Goal: Communication & Community: Answer question/provide support

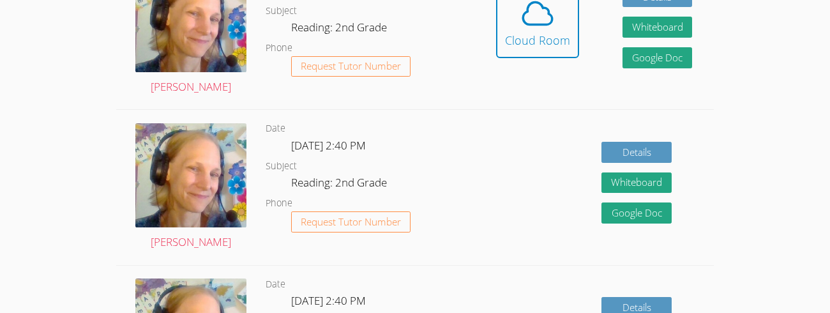
scroll to position [359, 0]
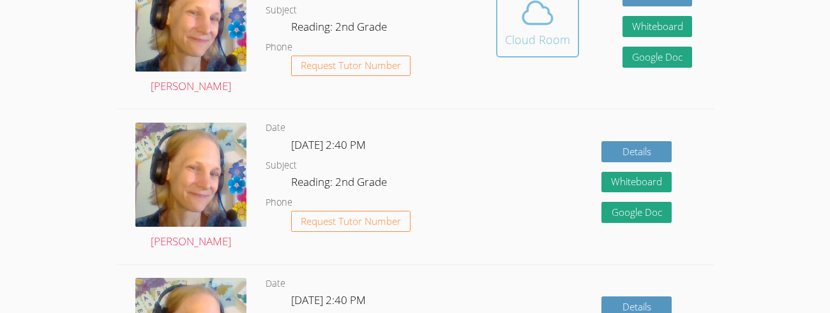
click at [527, 22] on icon at bounding box center [537, 13] width 29 height 22
click at [545, 19] on icon at bounding box center [538, 13] width 36 height 36
click at [560, 15] on span at bounding box center [537, 13] width 65 height 36
click at [550, 12] on icon at bounding box center [538, 13] width 36 height 36
click at [559, 31] on div "Cloud Room" at bounding box center [537, 40] width 65 height 18
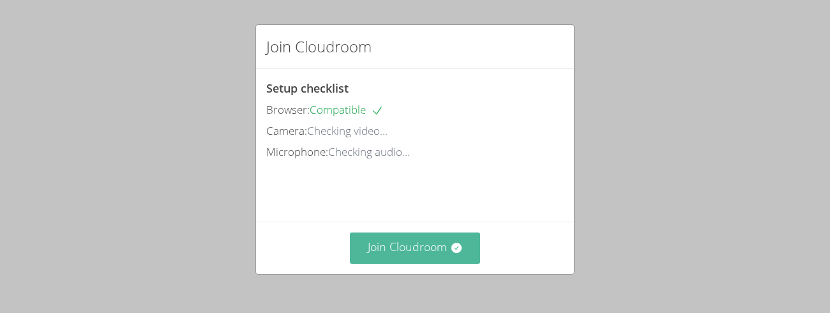
click at [407, 250] on button "Join Cloudroom" at bounding box center [415, 247] width 131 height 31
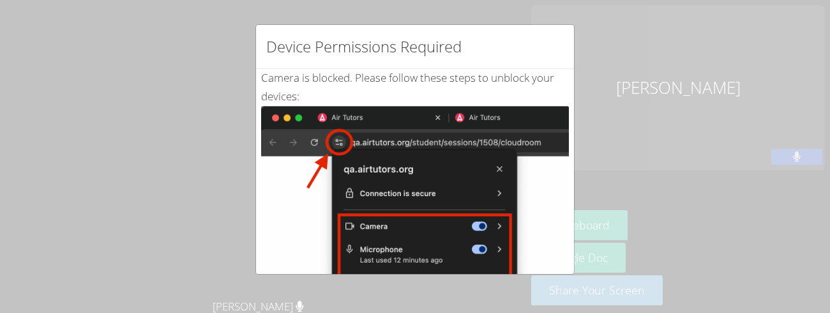
click at [618, 31] on div "Device Permissions Required Camera is blocked . Please follow these steps to un…" at bounding box center [415, 156] width 830 height 313
click at [603, 25] on div "Device Permissions Required Camera is blocked . Please follow these steps to un…" at bounding box center [415, 156] width 830 height 313
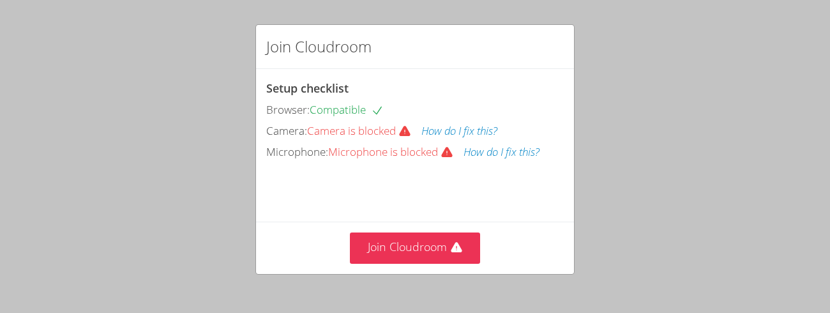
click at [481, 232] on div "Join Cloudroom" at bounding box center [414, 247] width 297 height 31
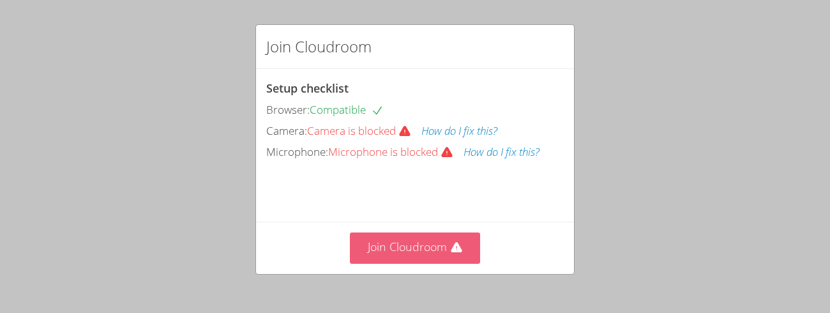
click at [467, 236] on button "Join Cloudroom" at bounding box center [415, 247] width 131 height 31
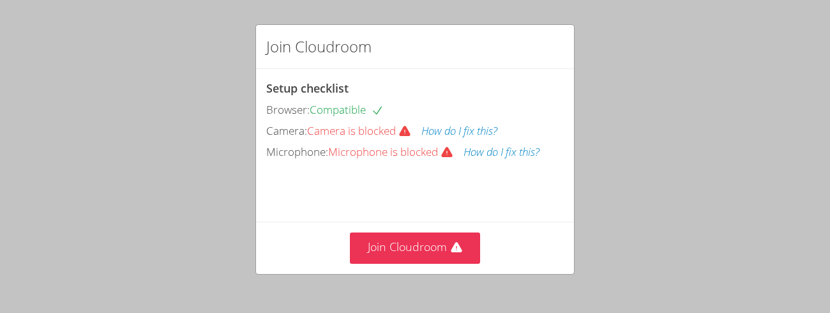
click at [450, 140] on div "Setup checklist Browser: Compatible Camera: Camera is blocked How do I fix this…" at bounding box center [414, 120] width 297 height 82
click at [447, 154] on icon at bounding box center [446, 152] width 11 height 10
click at [449, 151] on icon at bounding box center [446, 152] width 11 height 10
click at [430, 230] on div "Join Cloudroom" at bounding box center [415, 247] width 318 height 52
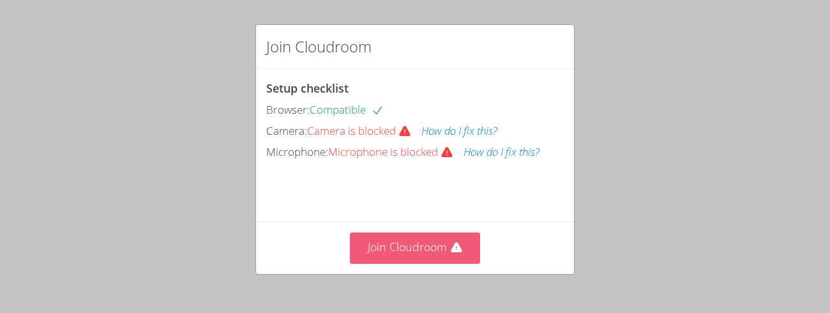
click at [437, 247] on button "Join Cloudroom" at bounding box center [415, 247] width 131 height 31
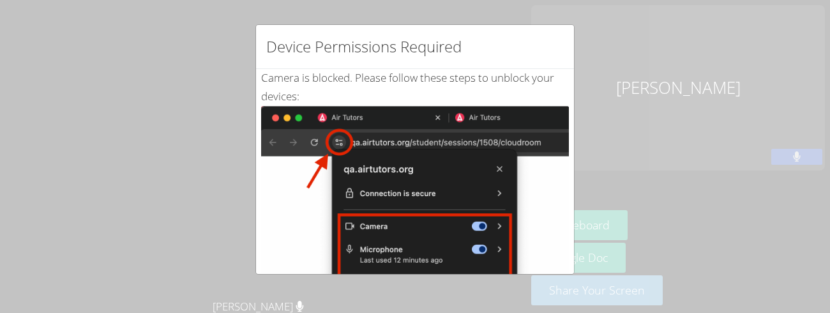
click at [464, 207] on img at bounding box center [415, 250] width 308 height 288
click at [581, 33] on div "Device Permissions Required Camera is blocked . Please follow these steps to un…" at bounding box center [415, 156] width 830 height 313
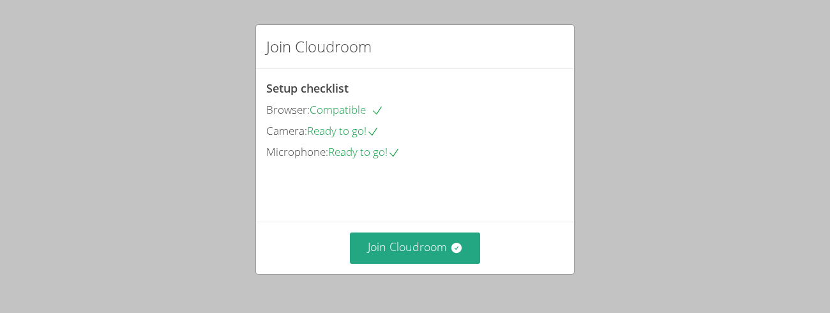
click at [426, 221] on div "Join Cloudroom" at bounding box center [415, 247] width 318 height 52
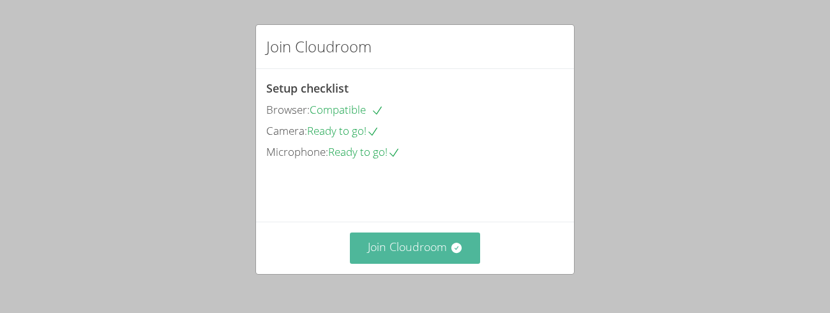
click at [448, 244] on button "Join Cloudroom" at bounding box center [415, 247] width 131 height 31
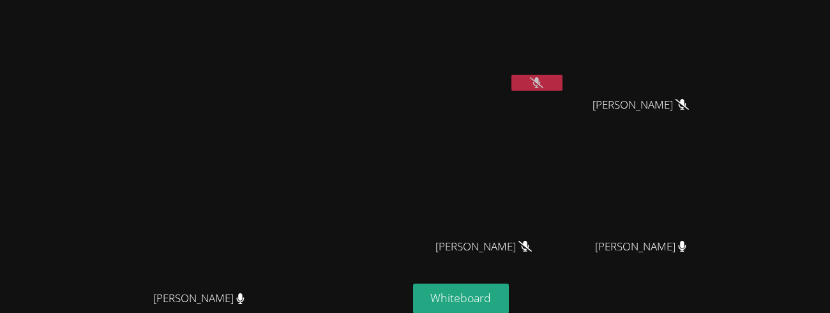
click at [562, 90] on button at bounding box center [536, 83] width 51 height 16
click at [562, 80] on button at bounding box center [536, 83] width 51 height 16
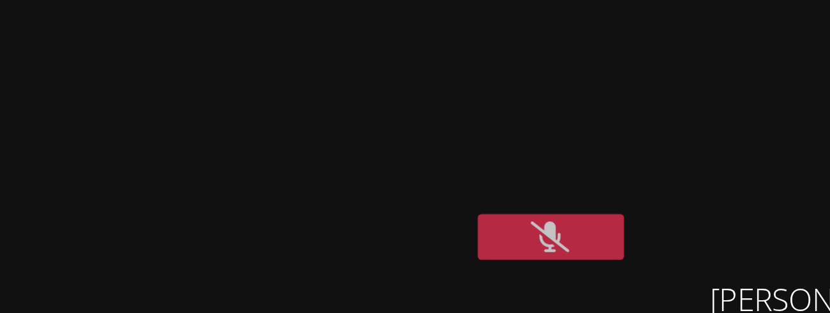
click at [565, 38] on video at bounding box center [489, 48] width 152 height 86
click at [558, 35] on video at bounding box center [489, 48] width 152 height 86
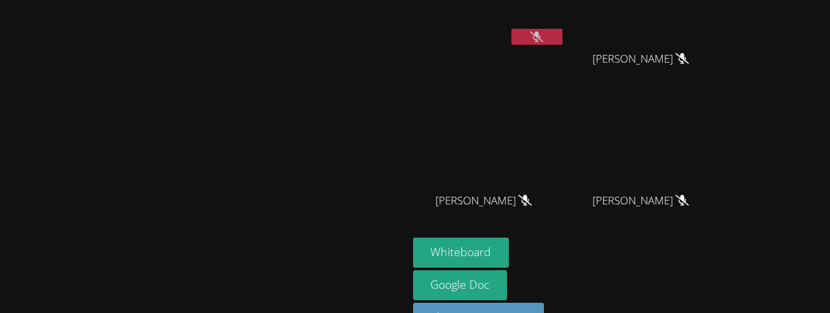
scroll to position [47, 0]
click at [543, 40] on icon at bounding box center [536, 36] width 13 height 11
click at [562, 32] on button at bounding box center [536, 36] width 51 height 16
click at [541, 32] on icon at bounding box center [536, 36] width 8 height 11
click at [562, 32] on button at bounding box center [536, 36] width 51 height 16
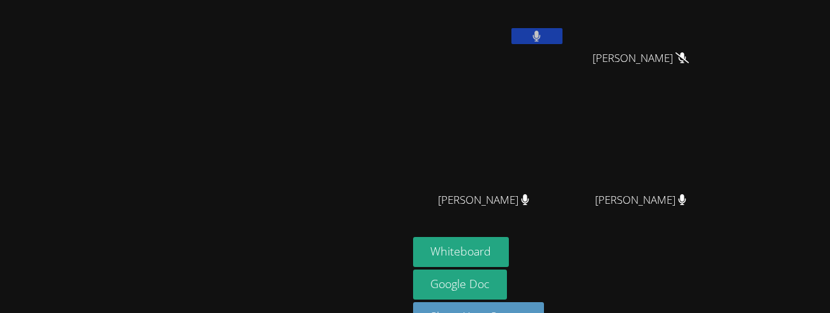
click at [541, 32] on icon at bounding box center [536, 36] width 8 height 11
click at [562, 32] on button at bounding box center [536, 36] width 51 height 16
click at [541, 32] on icon at bounding box center [536, 36] width 8 height 11
click at [562, 32] on button at bounding box center [536, 36] width 51 height 16
click at [543, 32] on icon at bounding box center [536, 36] width 13 height 11
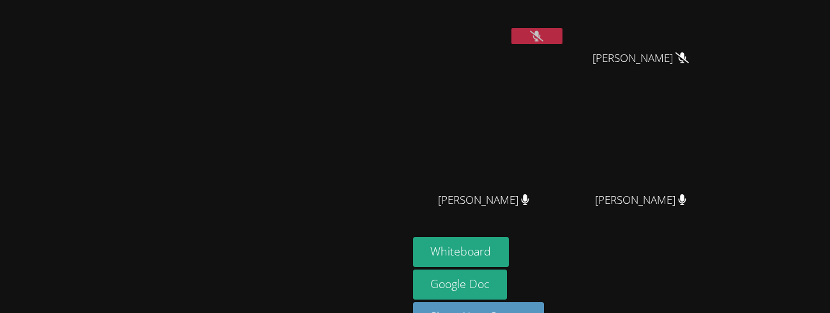
click at [562, 32] on button at bounding box center [536, 36] width 51 height 16
click at [543, 32] on icon at bounding box center [536, 36] width 13 height 11
click at [543, 31] on icon at bounding box center [536, 36] width 13 height 11
click at [562, 29] on button at bounding box center [536, 36] width 51 height 16
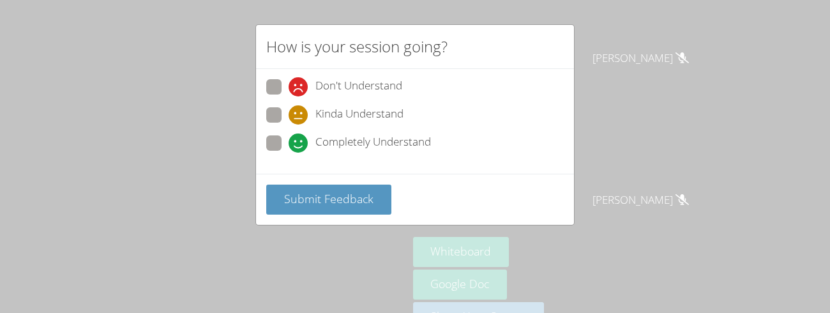
click at [294, 122] on icon at bounding box center [297, 114] width 19 height 19
click at [294, 118] on input "Kinda Understand" at bounding box center [293, 112] width 11 height 11
radio input "true"
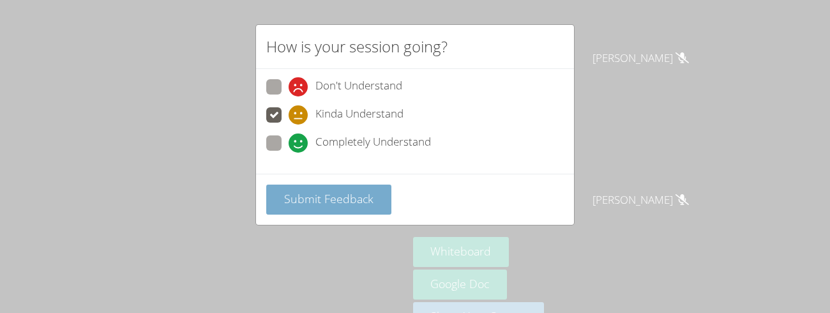
click at [310, 193] on span "Submit Feedback" at bounding box center [328, 198] width 89 height 15
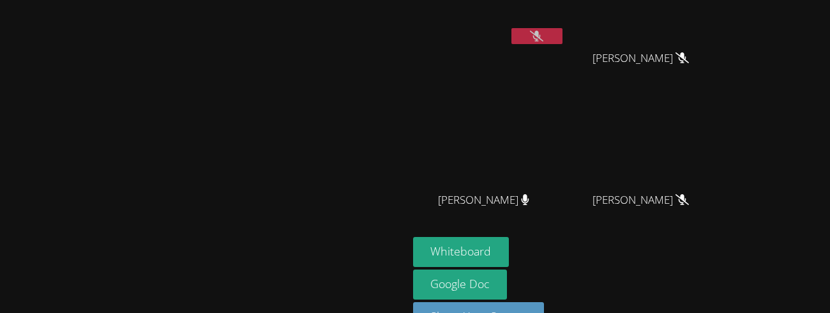
click at [565, 5] on video at bounding box center [489, 2] width 152 height 86
click at [565, 35] on video at bounding box center [489, 2] width 152 height 86
click at [565, 6] on video at bounding box center [489, 2] width 152 height 86
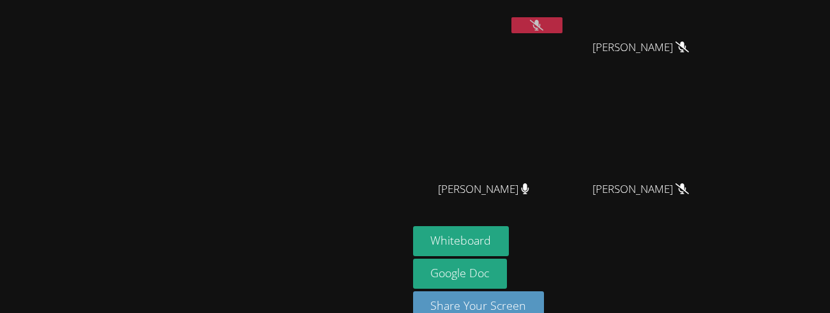
scroll to position [64, 0]
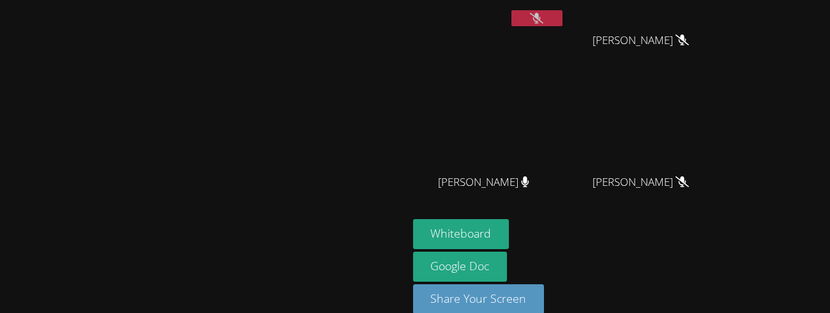
click at [565, 126] on video at bounding box center [489, 125] width 152 height 86
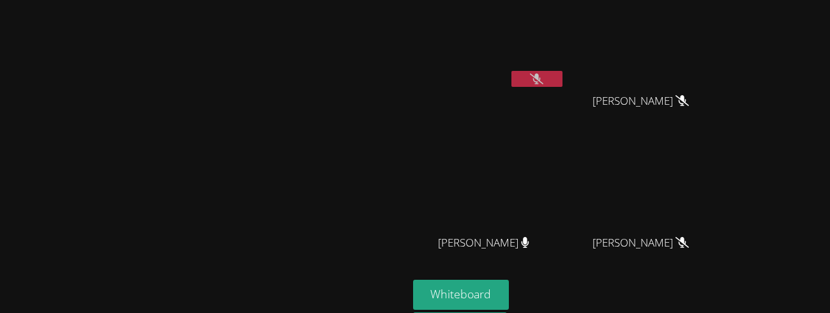
scroll to position [0, 0]
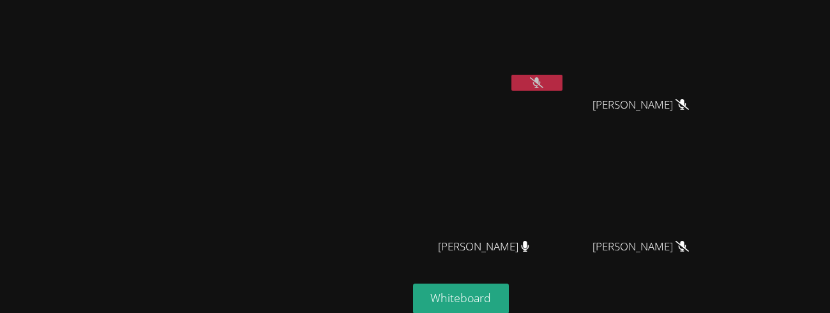
click at [722, 45] on video at bounding box center [646, 48] width 152 height 86
click at [722, 176] on video at bounding box center [646, 190] width 152 height 86
click at [722, 19] on video at bounding box center [646, 48] width 152 height 86
click at [722, 23] on video at bounding box center [646, 48] width 152 height 86
click at [722, 151] on video at bounding box center [646, 190] width 152 height 86
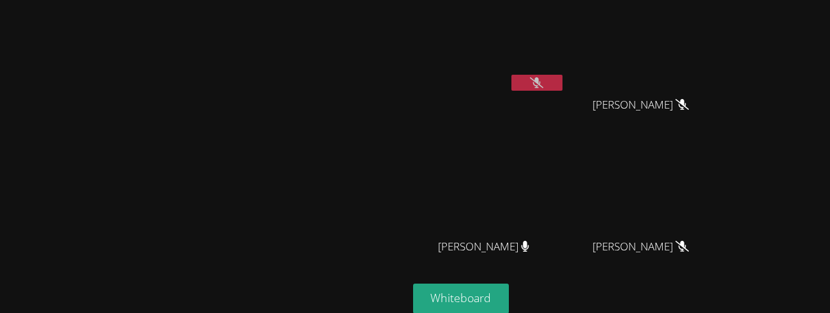
click at [722, 28] on video at bounding box center [646, 48] width 152 height 86
click at [722, 137] on div "JONAS VALLE" at bounding box center [646, 116] width 152 height 51
click at [710, 19] on video at bounding box center [646, 48] width 152 height 86
click at [720, 147] on video at bounding box center [646, 190] width 152 height 86
click at [708, 14] on video at bounding box center [646, 48] width 152 height 86
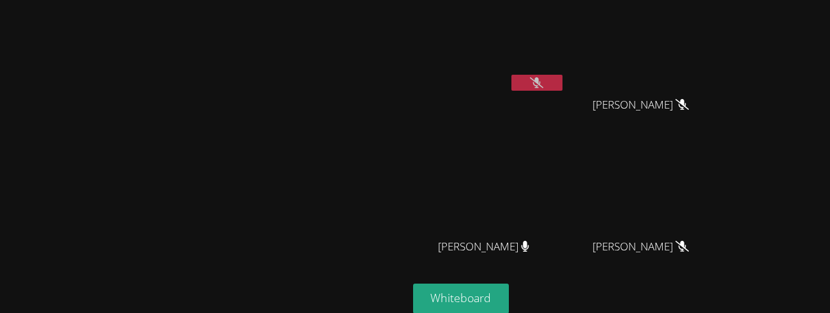
click at [722, 151] on video at bounding box center [646, 190] width 152 height 86
click at [722, 44] on video at bounding box center [646, 48] width 152 height 86
click at [722, 132] on div "JONAS VALLE" at bounding box center [646, 116] width 152 height 51
click at [722, 158] on video at bounding box center [646, 190] width 152 height 86
click at [722, 80] on video at bounding box center [646, 48] width 152 height 86
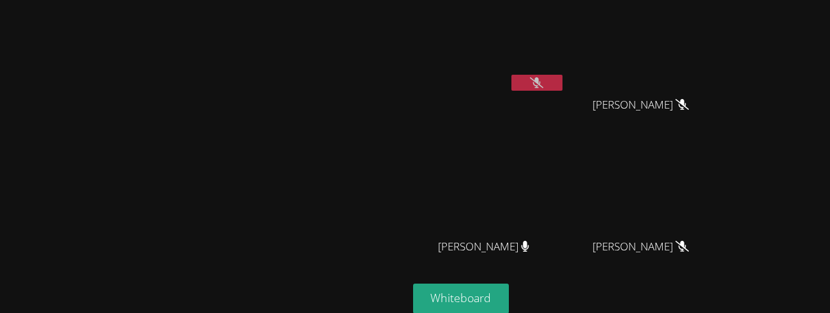
click at [722, 199] on video at bounding box center [646, 190] width 152 height 86
click at [722, 206] on video at bounding box center [646, 190] width 152 height 86
click at [722, 65] on video at bounding box center [646, 48] width 152 height 86
click at [722, 227] on video at bounding box center [646, 190] width 152 height 86
click at [722, 65] on video at bounding box center [646, 48] width 152 height 86
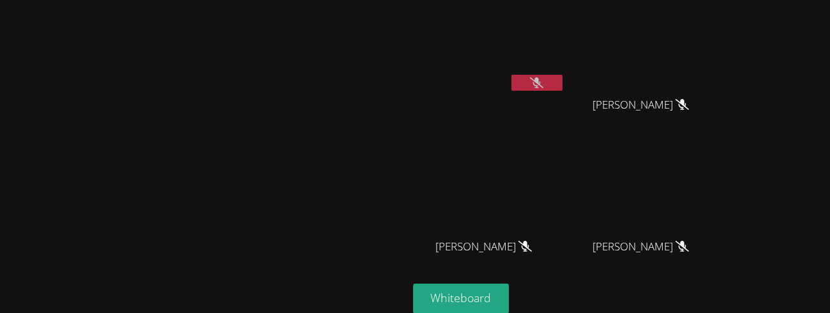
click at [565, 64] on video at bounding box center [489, 48] width 152 height 86
click at [714, 64] on video at bounding box center [646, 48] width 152 height 86
click at [565, 58] on video at bounding box center [489, 48] width 152 height 86
click at [722, 50] on video at bounding box center [646, 48] width 152 height 86
click at [565, 49] on video at bounding box center [489, 48] width 152 height 86
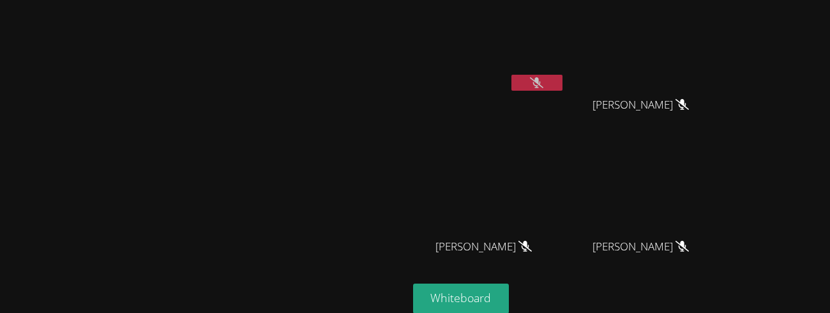
click at [722, 47] on video at bounding box center [646, 48] width 152 height 86
click at [565, 36] on video at bounding box center [489, 48] width 152 height 86
click at [565, 37] on video at bounding box center [489, 48] width 152 height 86
click at [565, 58] on video at bounding box center [489, 48] width 152 height 86
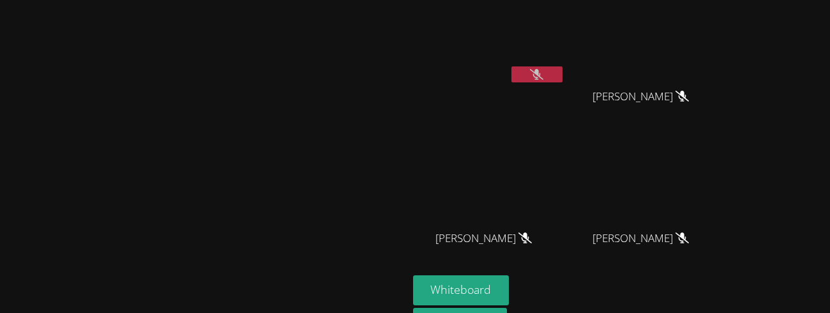
scroll to position [21, 0]
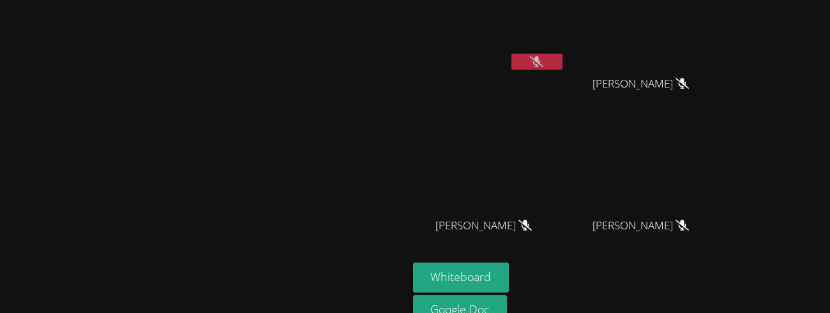
click at [565, 39] on video at bounding box center [489, 27] width 152 height 86
click at [565, 25] on video at bounding box center [489, 27] width 152 height 86
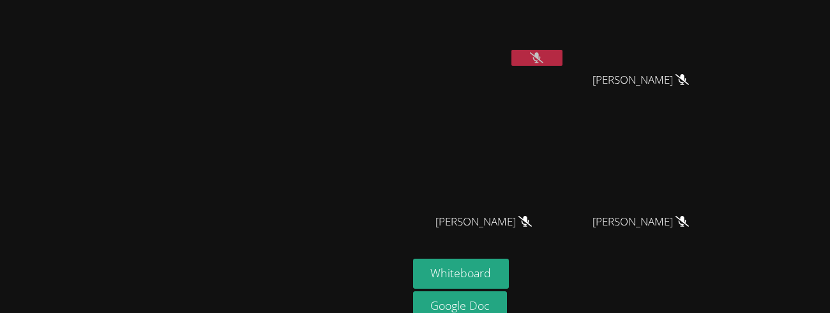
click at [554, 57] on video at bounding box center [489, 23] width 152 height 86
click at [722, 47] on video at bounding box center [646, 23] width 152 height 86
click at [565, 25] on video at bounding box center [489, 23] width 152 height 86
click at [722, 38] on video at bounding box center [646, 23] width 152 height 86
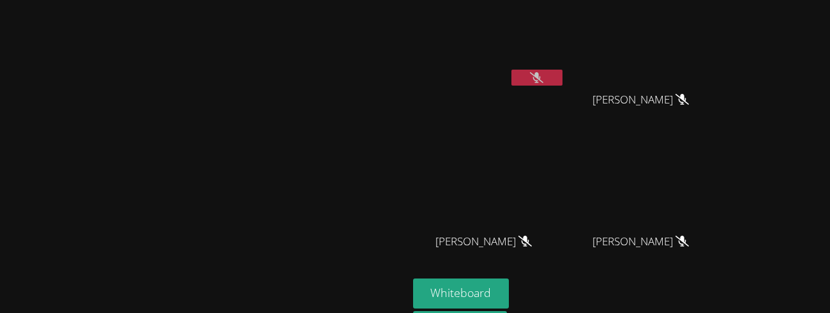
scroll to position [0, 0]
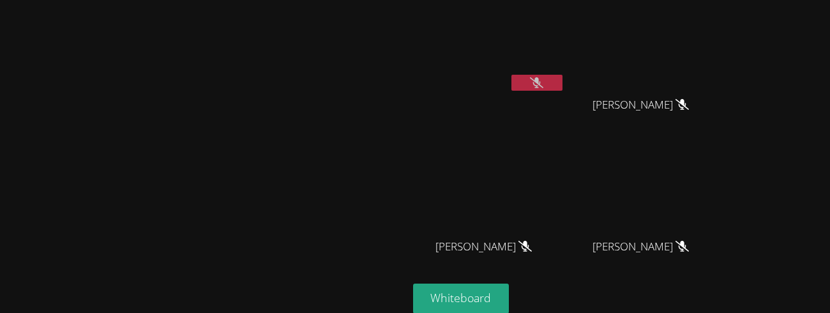
click at [678, 17] on video at bounding box center [646, 48] width 152 height 86
click at [722, 78] on video at bounding box center [646, 48] width 152 height 86
click at [565, 38] on video at bounding box center [489, 48] width 152 height 86
click at [565, 184] on video at bounding box center [489, 190] width 152 height 86
click at [565, 70] on video at bounding box center [489, 48] width 152 height 86
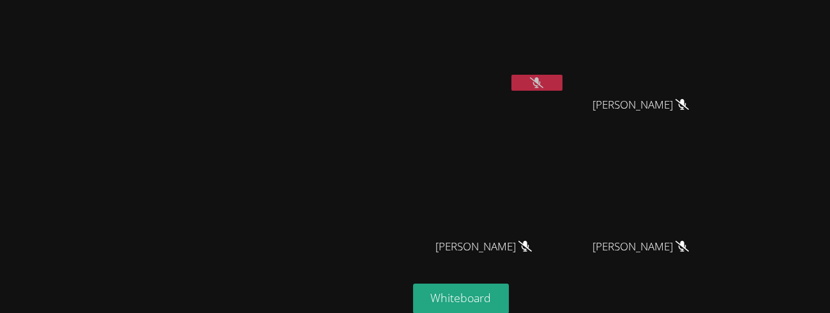
click at [565, 203] on video at bounding box center [489, 190] width 152 height 86
click at [299, 137] on video at bounding box center [203, 172] width 191 height 223
click at [565, 176] on video at bounding box center [489, 190] width 152 height 86
click at [565, 49] on video at bounding box center [489, 48] width 152 height 86
click at [565, 197] on video at bounding box center [489, 190] width 152 height 86
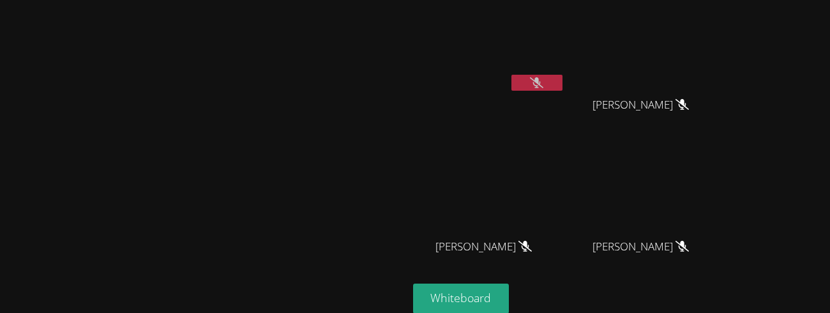
click at [565, 69] on video at bounding box center [489, 48] width 152 height 86
click at [565, 50] on video at bounding box center [489, 48] width 152 height 86
click at [565, 183] on video at bounding box center [489, 190] width 152 height 86
click at [722, 70] on video at bounding box center [646, 48] width 152 height 86
click at [565, 10] on video at bounding box center [489, 48] width 152 height 86
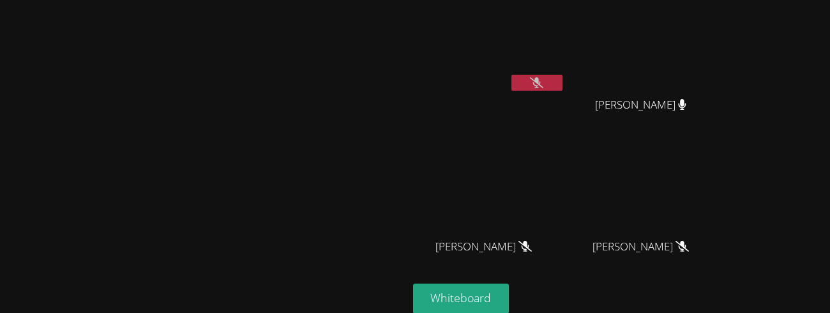
click at [565, 191] on video at bounding box center [489, 190] width 152 height 86
click at [722, 192] on video at bounding box center [646, 190] width 152 height 86
click at [722, 44] on video at bounding box center [646, 48] width 152 height 86
click at [565, 191] on video at bounding box center [489, 190] width 152 height 86
click at [722, 214] on video at bounding box center [646, 190] width 152 height 86
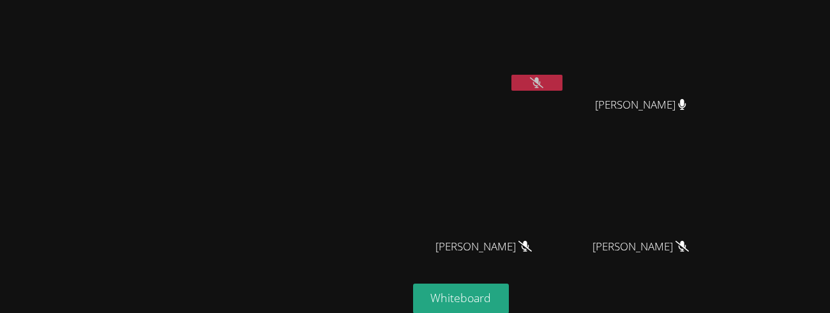
click at [722, 88] on video at bounding box center [646, 48] width 152 height 86
click at [565, 38] on video at bounding box center [489, 48] width 152 height 86
click at [565, 184] on video at bounding box center [489, 190] width 152 height 86
click at [722, 56] on video at bounding box center [646, 48] width 152 height 86
click at [565, 33] on video at bounding box center [489, 48] width 152 height 86
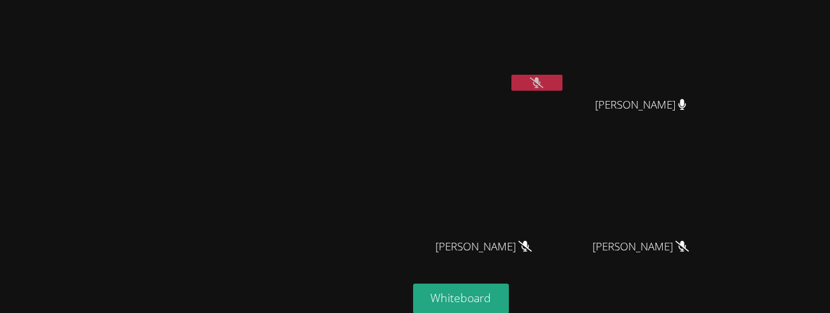
click at [565, 186] on video at bounding box center [489, 190] width 152 height 86
click at [722, 47] on video at bounding box center [646, 48] width 152 height 86
click at [565, 58] on video at bounding box center [489, 48] width 152 height 86
click at [565, 170] on video at bounding box center [489, 190] width 152 height 86
click at [719, 188] on video at bounding box center [646, 190] width 152 height 86
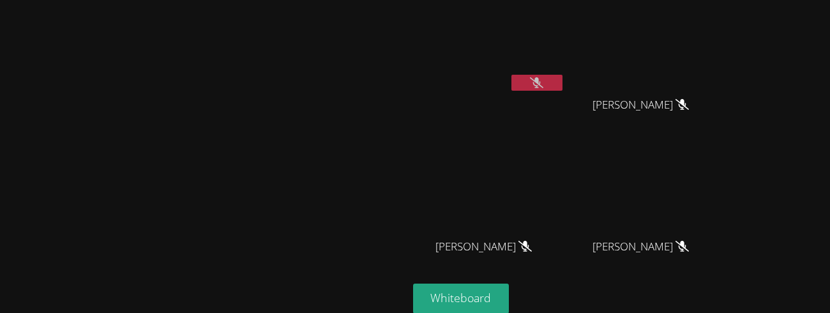
click at [722, 45] on video at bounding box center [646, 48] width 152 height 86
click at [722, 221] on video at bounding box center [646, 190] width 152 height 86
click at [722, 86] on video at bounding box center [646, 48] width 152 height 86
click at [565, 190] on video at bounding box center [489, 190] width 152 height 86
click at [722, 220] on video at bounding box center [646, 190] width 152 height 86
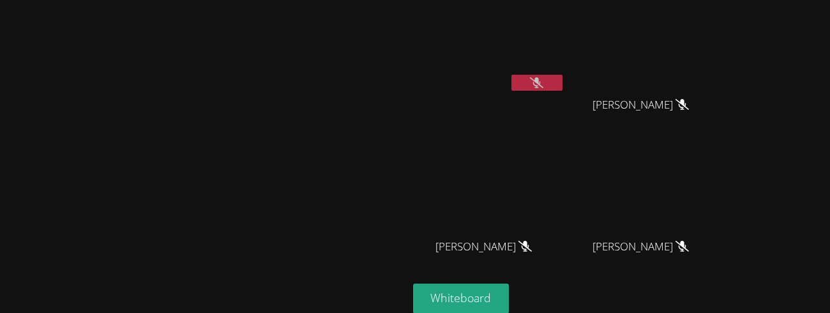
click at [722, 52] on video at bounding box center [646, 48] width 152 height 86
click at [565, 54] on video at bounding box center [489, 48] width 152 height 86
click at [565, 224] on video at bounding box center [489, 190] width 152 height 86
click at [722, 213] on video at bounding box center [646, 190] width 152 height 86
click at [565, 195] on video at bounding box center [489, 190] width 152 height 86
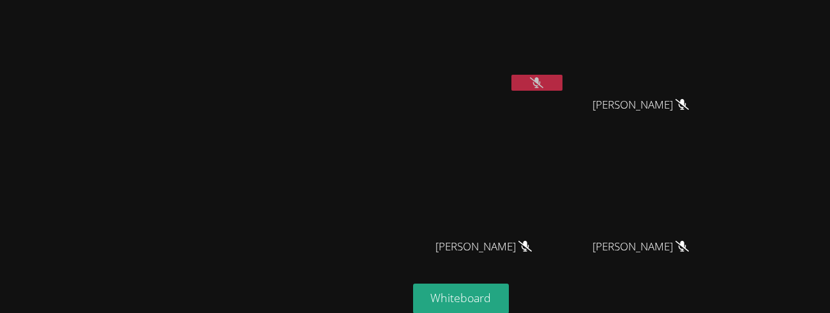
click at [698, 135] on div "JONAS VALLE" at bounding box center [646, 116] width 152 height 51
click at [722, 164] on video at bounding box center [646, 190] width 152 height 86
click at [715, 73] on video at bounding box center [646, 48] width 152 height 86
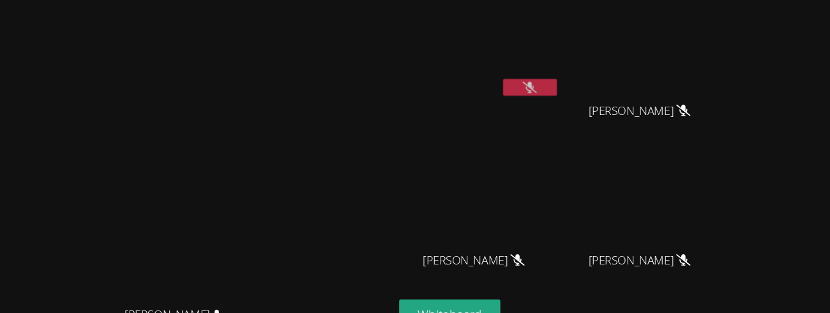
click at [185, 19] on div "Marie Steinberg Marie Steinberg" at bounding box center [204, 198] width 398 height 386
click at [185, 24] on div "Marie Steinberg Marie Steinberg" at bounding box center [204, 198] width 398 height 386
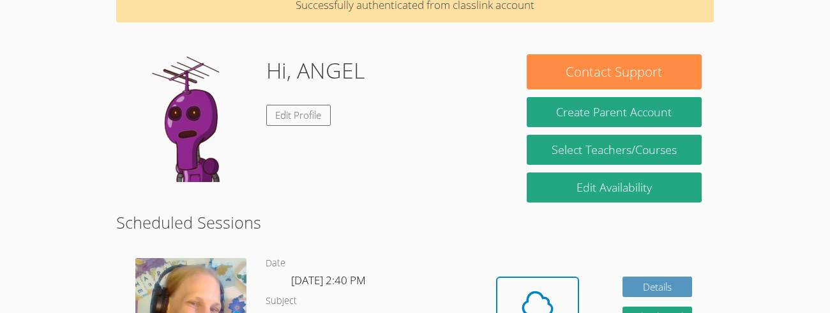
scroll to position [177, 0]
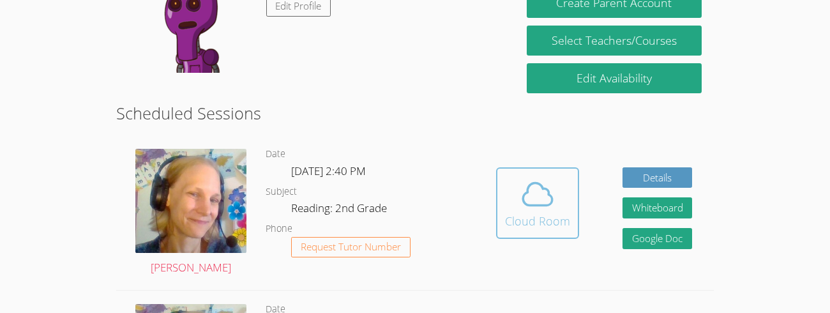
click at [530, 193] on icon at bounding box center [538, 194] width 36 height 36
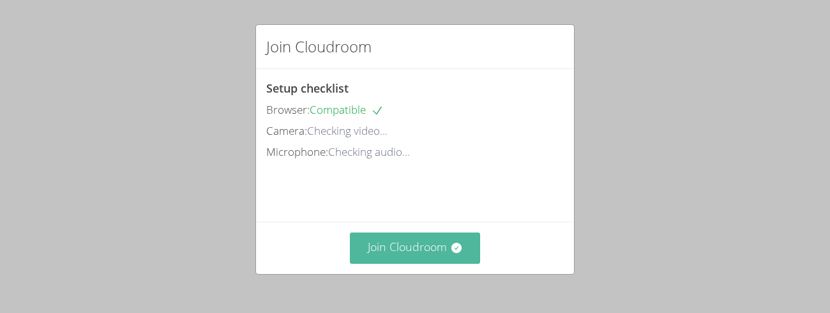
click at [442, 247] on button "Join Cloudroom" at bounding box center [415, 247] width 131 height 31
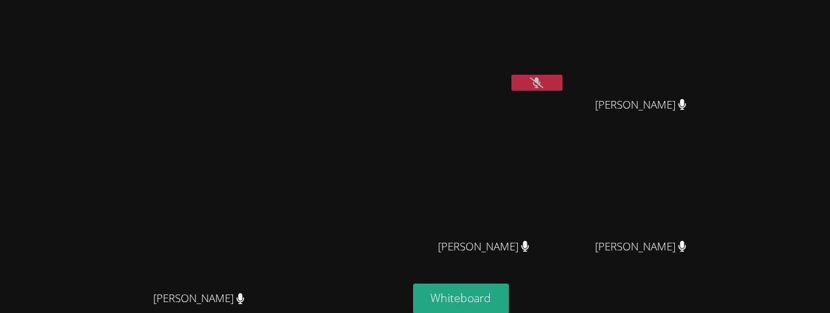
click at [565, 73] on video at bounding box center [489, 48] width 152 height 86
click at [562, 89] on button at bounding box center [536, 83] width 51 height 16
click at [562, 79] on button at bounding box center [536, 83] width 51 height 16
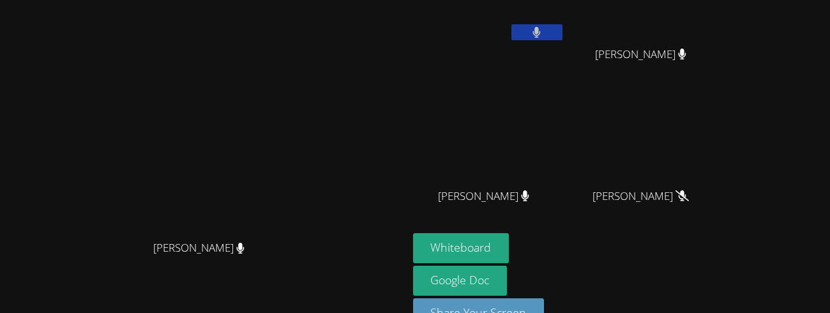
scroll to position [83, 0]
